Goal: Information Seeking & Learning: Check status

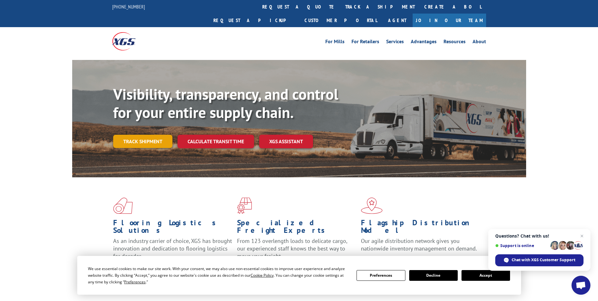
click at [133, 135] on link "Track shipment" at bounding box center [142, 141] width 59 height 13
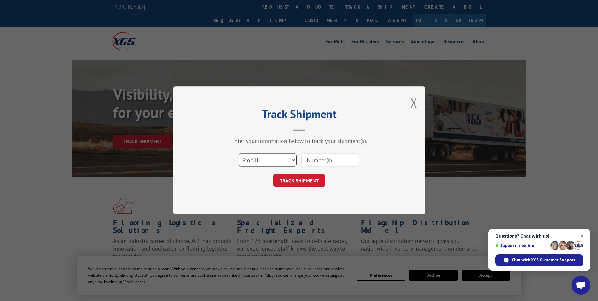
click at [294, 160] on select "Select category... Probill BOL PO" at bounding box center [268, 160] width 58 height 13
select select "bol"
click at [239, 154] on select "Select category... Probill BOL PO" at bounding box center [268, 160] width 58 height 13
click at [311, 162] on input at bounding box center [330, 160] width 58 height 13
type input "6004270"
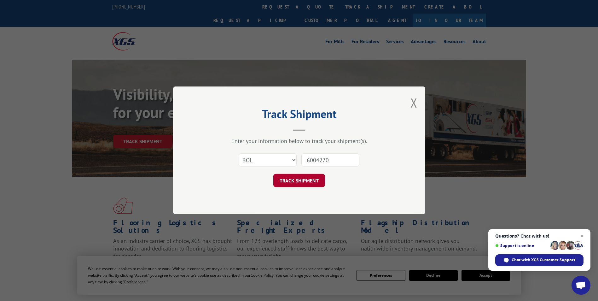
click at [317, 179] on button "TRACK SHIPMENT" at bounding box center [299, 180] width 52 height 13
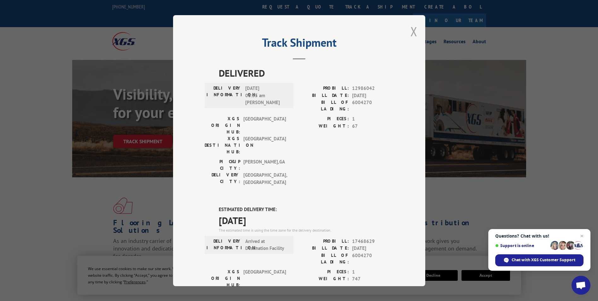
click at [411, 34] on button "Close modal" at bounding box center [413, 31] width 7 height 17
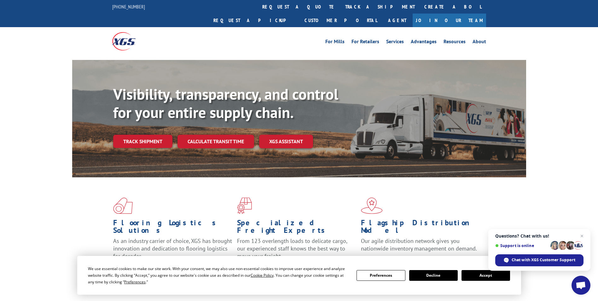
click at [126, 135] on link "Track shipment" at bounding box center [142, 141] width 59 height 13
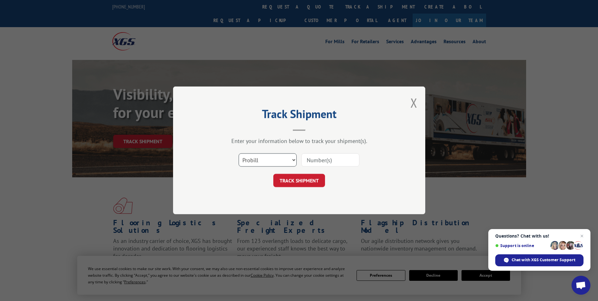
click at [289, 157] on select "Select category... Probill BOL PO" at bounding box center [268, 160] width 58 height 13
select select "bol"
click at [239, 154] on select "Select category... Probill BOL PO" at bounding box center [268, 160] width 58 height 13
click at [323, 161] on input at bounding box center [330, 160] width 58 height 13
type input "600431"
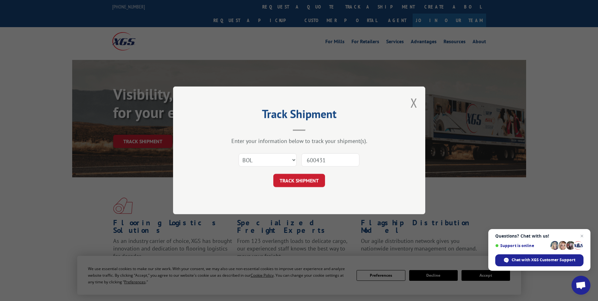
click button "TRACK SHIPMENT" at bounding box center [299, 180] width 52 height 13
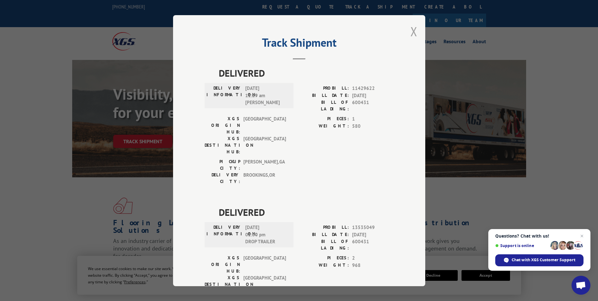
click at [411, 33] on button "Close modal" at bounding box center [413, 31] width 7 height 17
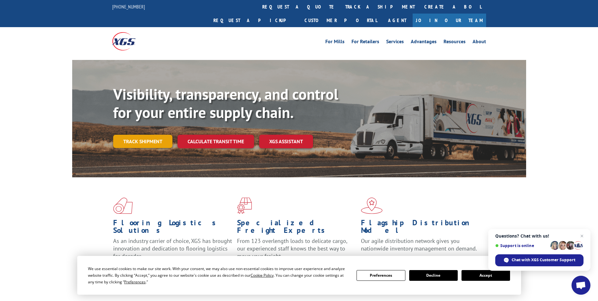
click at [140, 135] on link "Track shipment" at bounding box center [142, 141] width 59 height 13
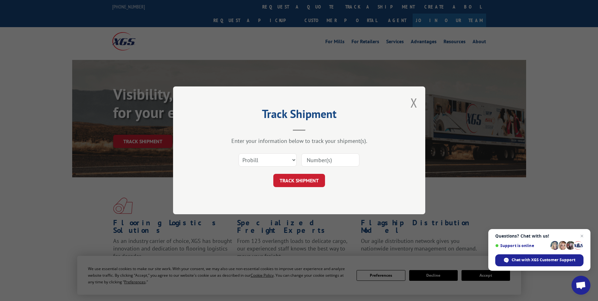
click at [314, 158] on input at bounding box center [330, 160] width 58 height 13
type input "6004331"
click at [292, 160] on select "Select category... Probill BOL PO" at bounding box center [268, 160] width 58 height 13
select select "bol"
click at [239, 154] on select "Select category... Probill BOL PO" at bounding box center [268, 160] width 58 height 13
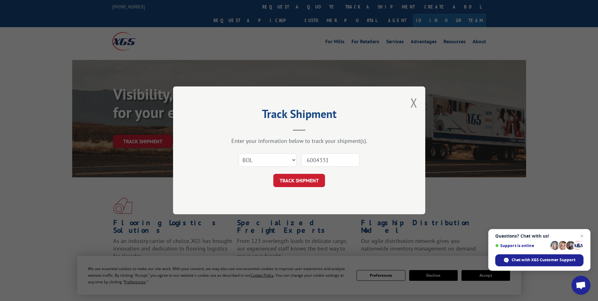
click at [288, 180] on button "TRACK SHIPMENT" at bounding box center [299, 180] width 52 height 13
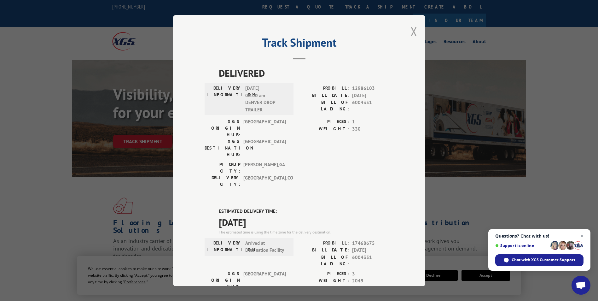
click at [410, 32] on button "Close modal" at bounding box center [413, 31] width 7 height 17
